Goal: Task Accomplishment & Management: Use online tool/utility

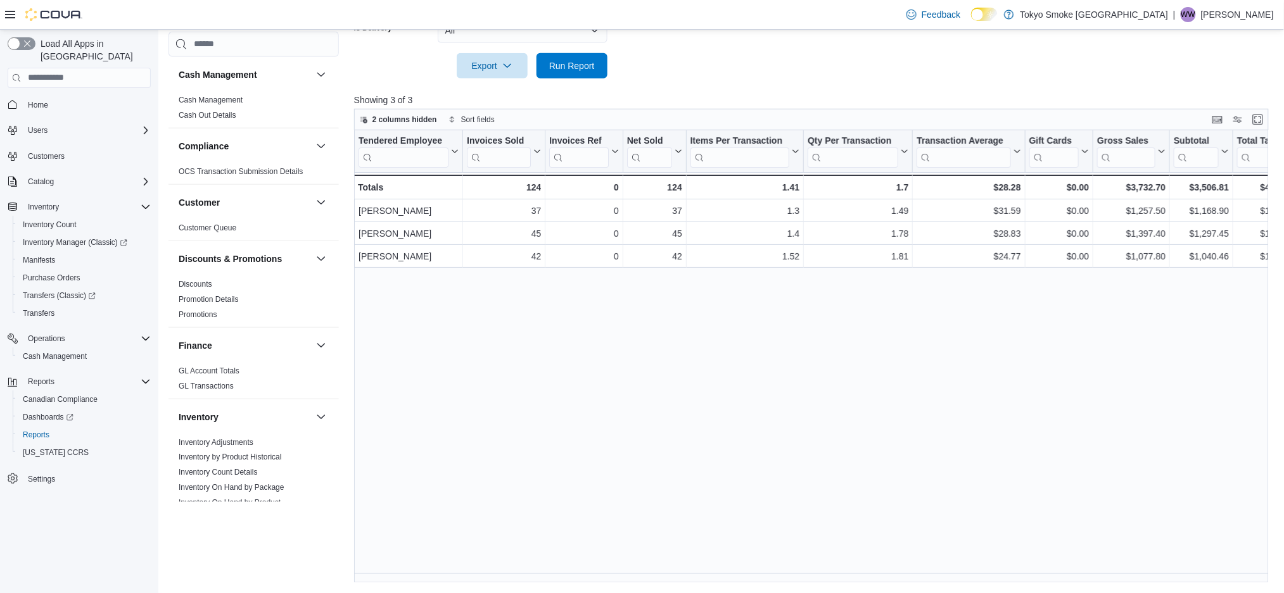
scroll to position [675, 0]
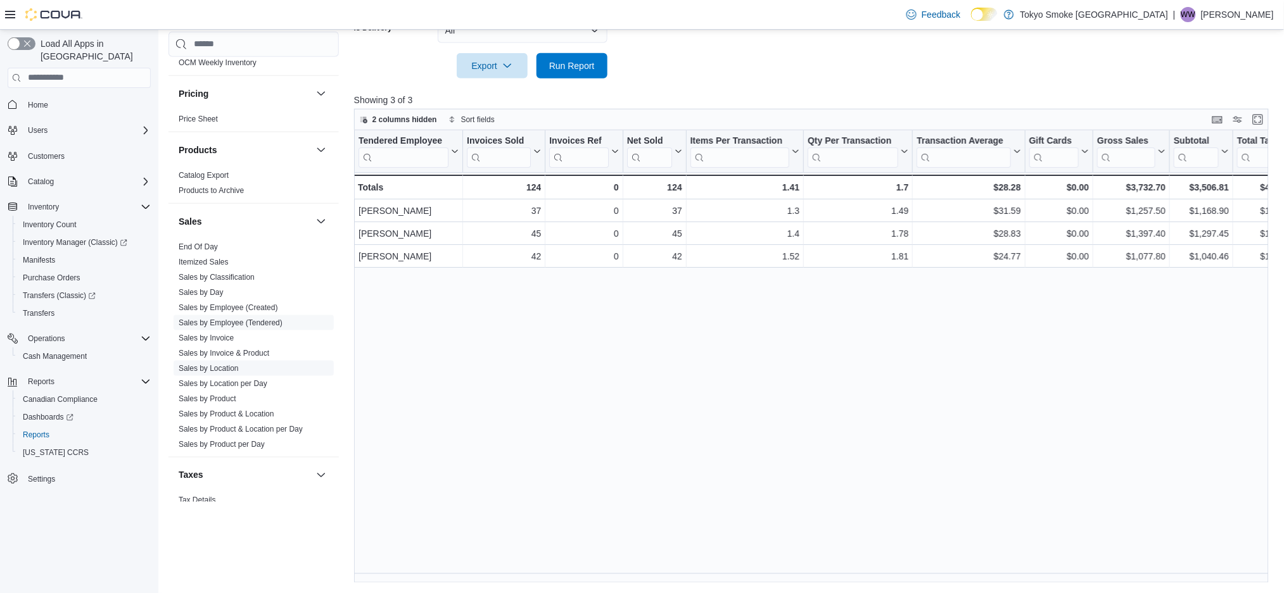
click at [220, 364] on span "Sales by Location" at bounding box center [254, 368] width 160 height 15
click at [221, 365] on link "Sales by Location" at bounding box center [209, 368] width 60 height 9
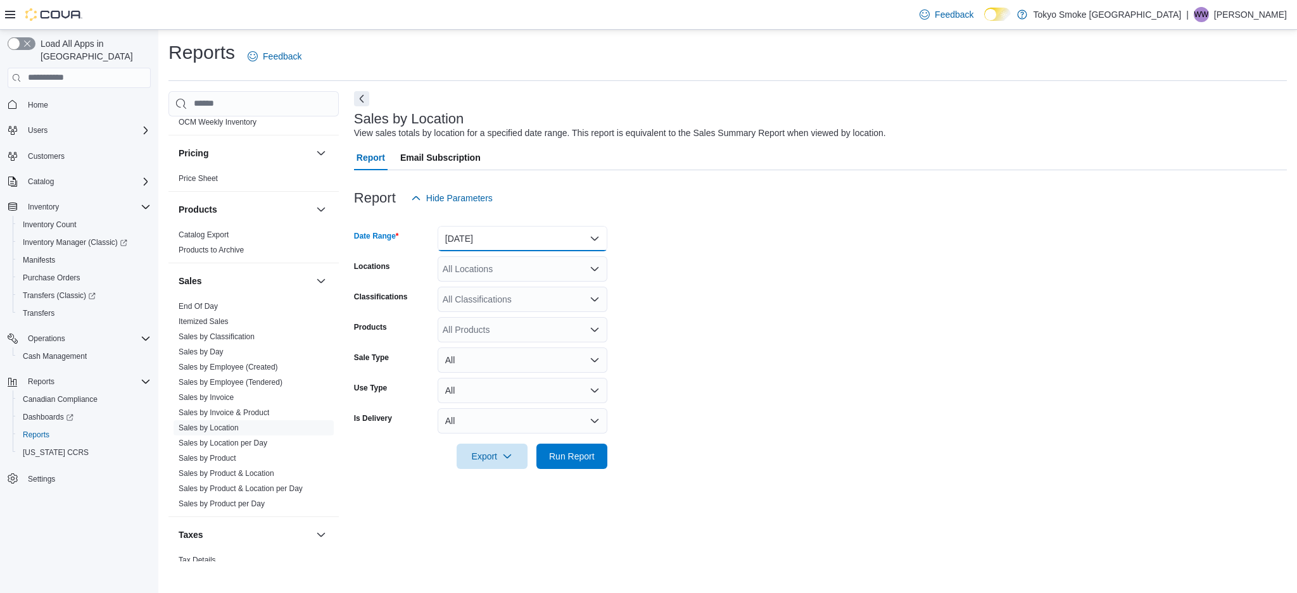
click at [487, 243] on button "[DATE]" at bounding box center [523, 238] width 170 height 25
click at [508, 309] on span "[DATE]" at bounding box center [530, 314] width 144 height 15
click at [504, 270] on div "All Locations" at bounding box center [523, 268] width 170 height 25
type input "***"
click at [500, 290] on span "[STREET_ADDRESS]" at bounding box center [514, 290] width 87 height 13
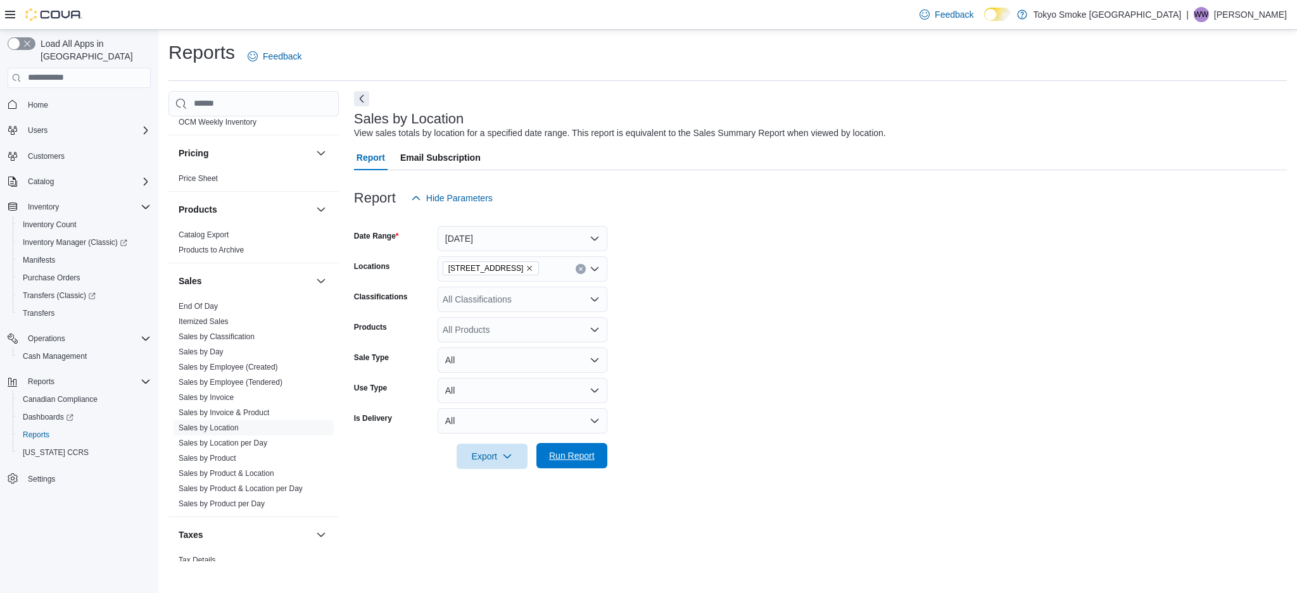
click at [574, 461] on span "Run Report" at bounding box center [572, 456] width 46 height 13
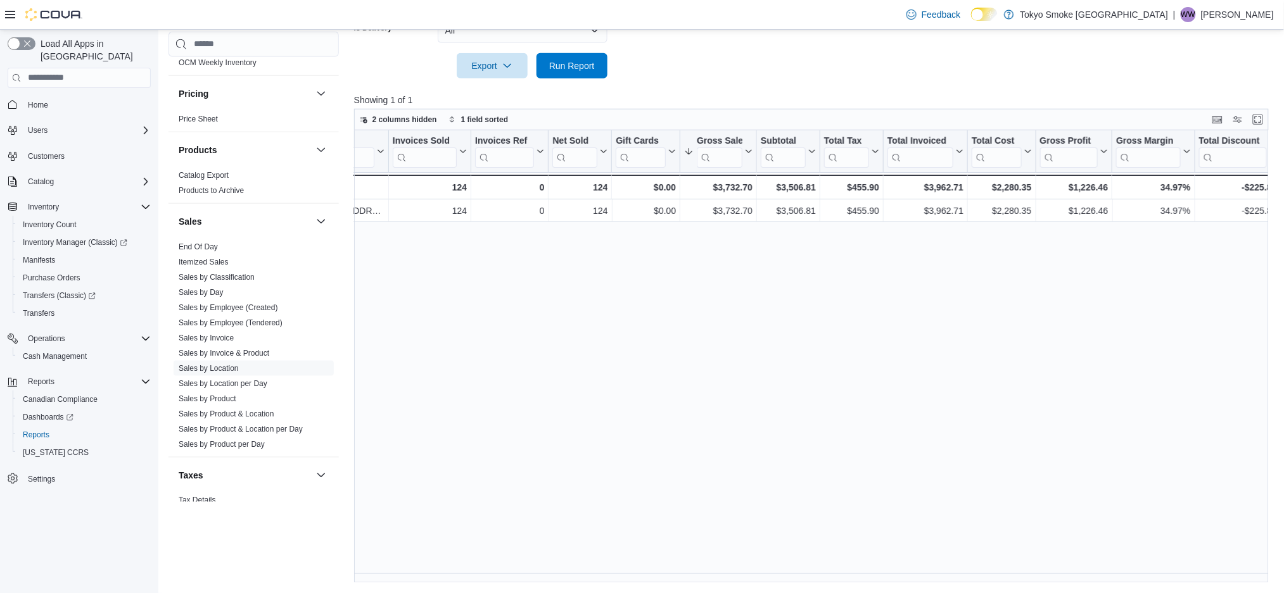
scroll to position [0, 107]
